Goal: Obtain resource: Obtain resource

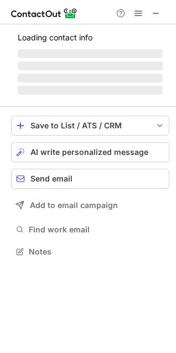
scroll to position [268, 176]
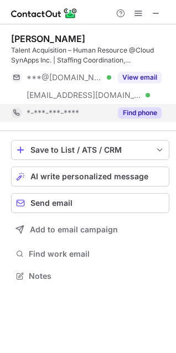
click at [128, 110] on button "Find phone" at bounding box center [140, 112] width 44 height 11
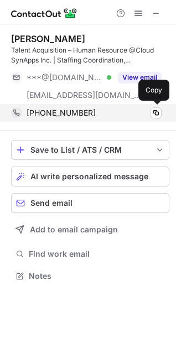
click at [99, 109] on div "+17327145045" at bounding box center [94, 113] width 135 height 10
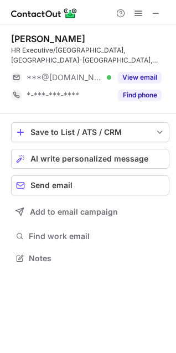
scroll to position [5, 5]
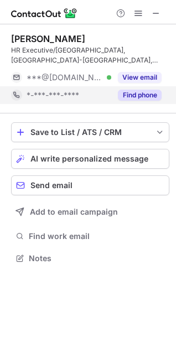
click at [130, 90] on button "Find phone" at bounding box center [140, 95] width 44 height 11
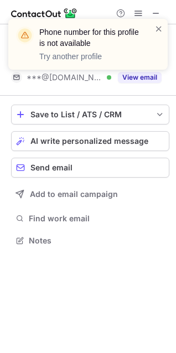
scroll to position [223, 176]
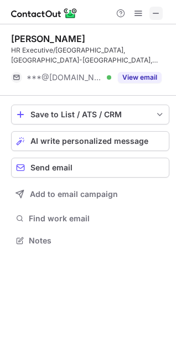
click at [155, 13] on span at bounding box center [156, 13] width 9 height 9
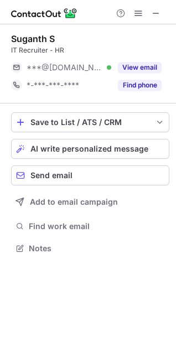
scroll to position [5, 5]
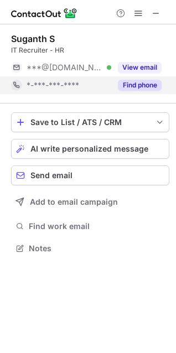
click at [132, 89] on button "Find phone" at bounding box center [140, 85] width 44 height 11
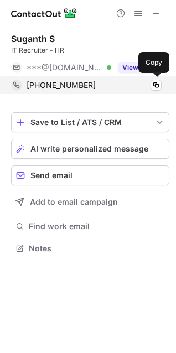
click at [95, 83] on div "+918883034225" at bounding box center [94, 85] width 135 height 10
